Goal: Browse casually: Explore the website without a specific task or goal

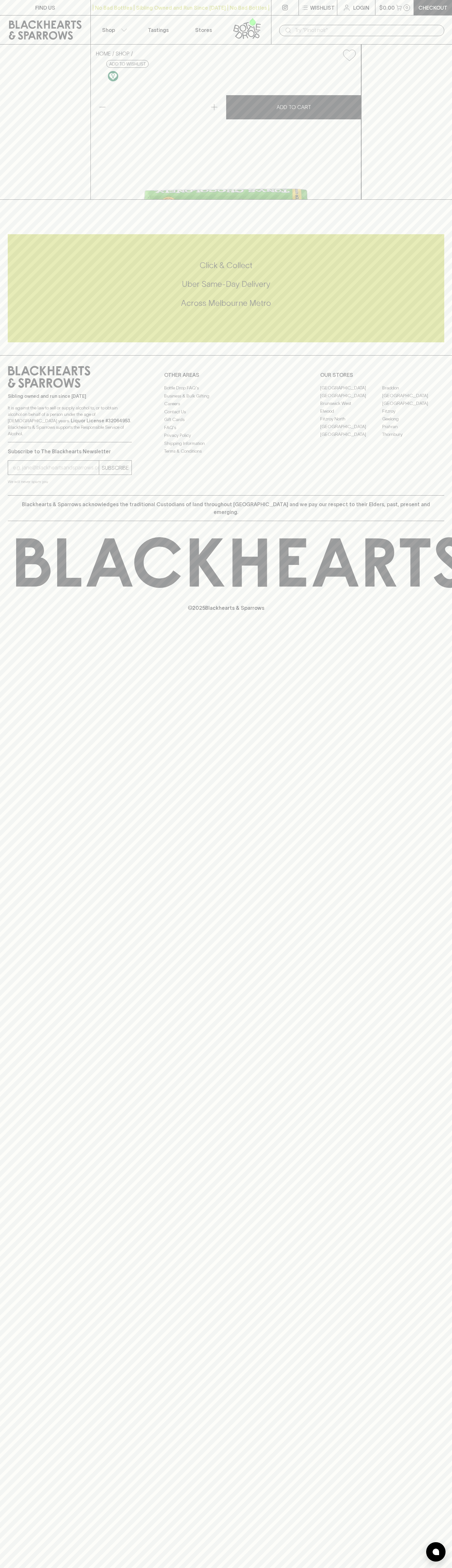
click at [121, 1] on div "| No Bad Bottles | Sibling Owned and Run Since 2006 | No Bad Bottles | Sibling …" at bounding box center [180, 7] width 181 height 15
click at [439, 1471] on div "FIND US | No Bad Bottles | Sibling Owned and Run Since 2006 | No Bad Bottles | …" at bounding box center [226, 784] width 452 height 1568
click at [384, 1567] on html "FIND US | No Bad Bottles | Sibling Owned and Run Since 2006 | No Bad Bottles | …" at bounding box center [226, 784] width 452 height 1568
click at [22, 628] on div "© 2025 Blackhearts & Sparrows" at bounding box center [226, 574] width 452 height 107
